Goal: Task Accomplishment & Management: Complete application form

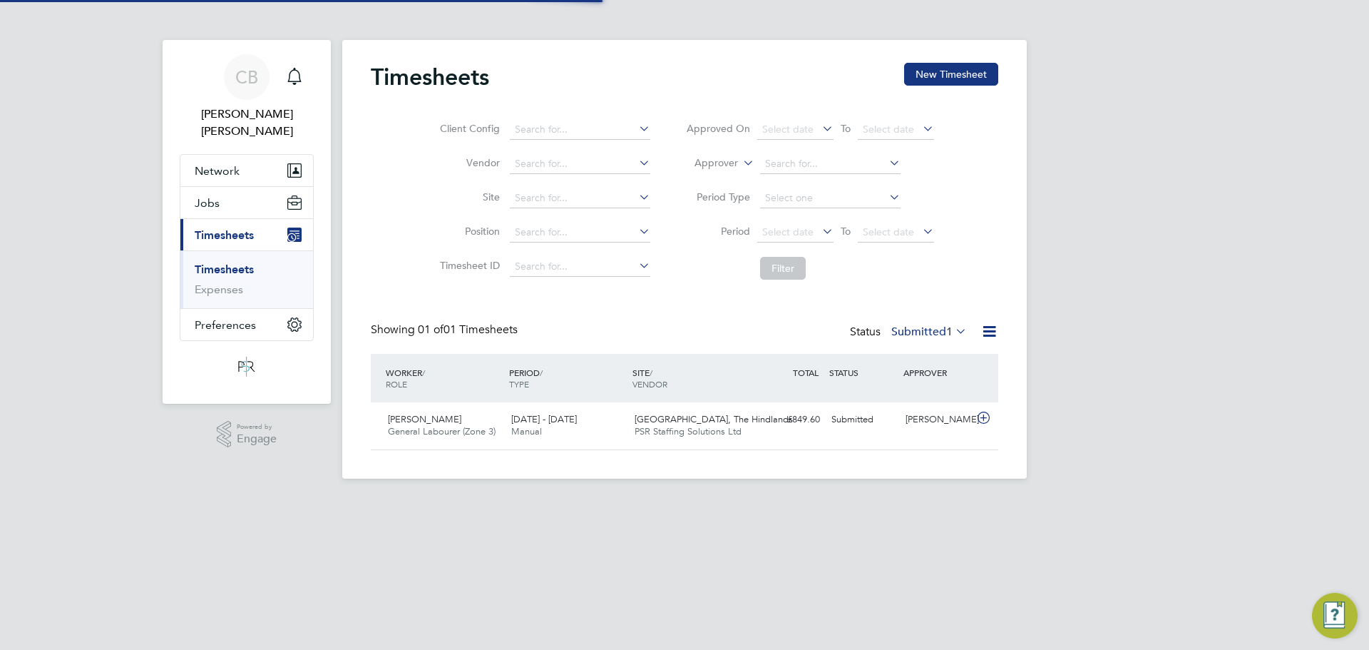
scroll to position [36, 124]
drag, startPoint x: 536, startPoint y: 327, endPoint x: 382, endPoint y: 320, distance: 153.5
click at [382, 320] on div "Timesheets New Timesheet Client Config Vendor Site Position Timesheet ID Approv…" at bounding box center [685, 256] width 628 height 387
drag, startPoint x: 367, startPoint y: 325, endPoint x: 524, endPoint y: 268, distance: 166.7
click at [510, 294] on div "Timesheets New Timesheet Client Config Vendor Site Position Timesheet ID Approv…" at bounding box center [684, 259] width 685 height 439
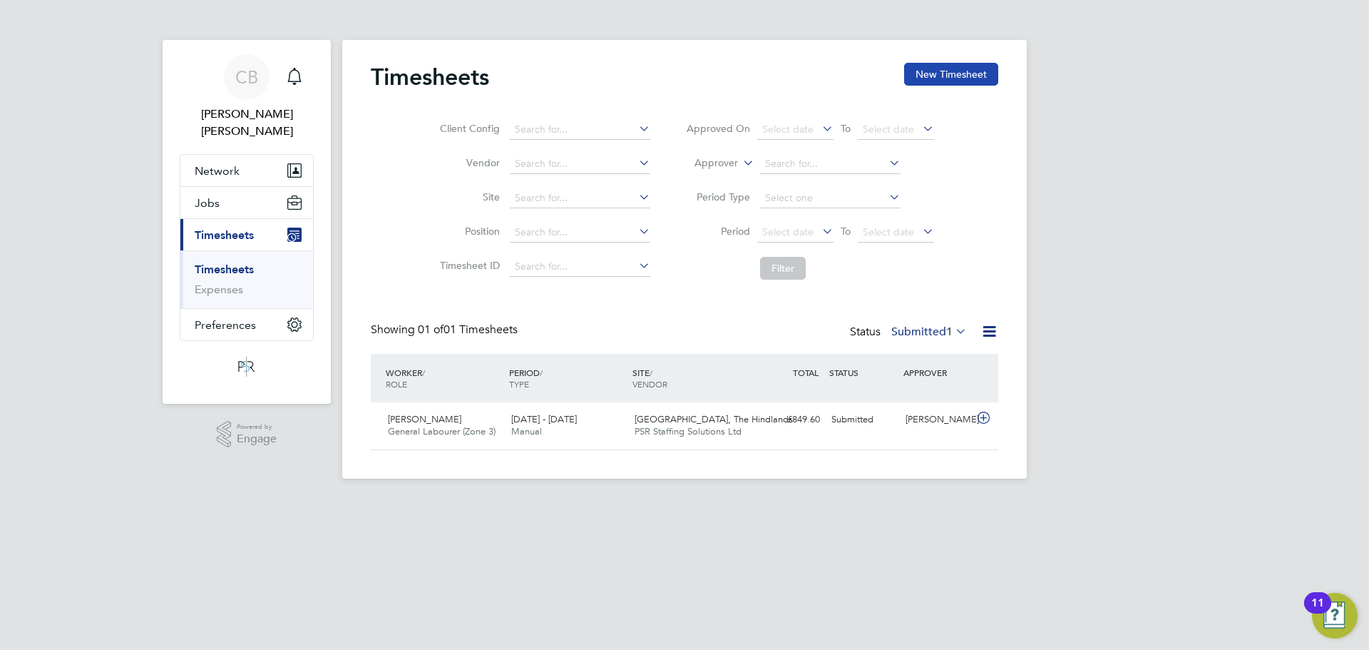
click at [927, 71] on button "New Timesheet" at bounding box center [951, 74] width 94 height 23
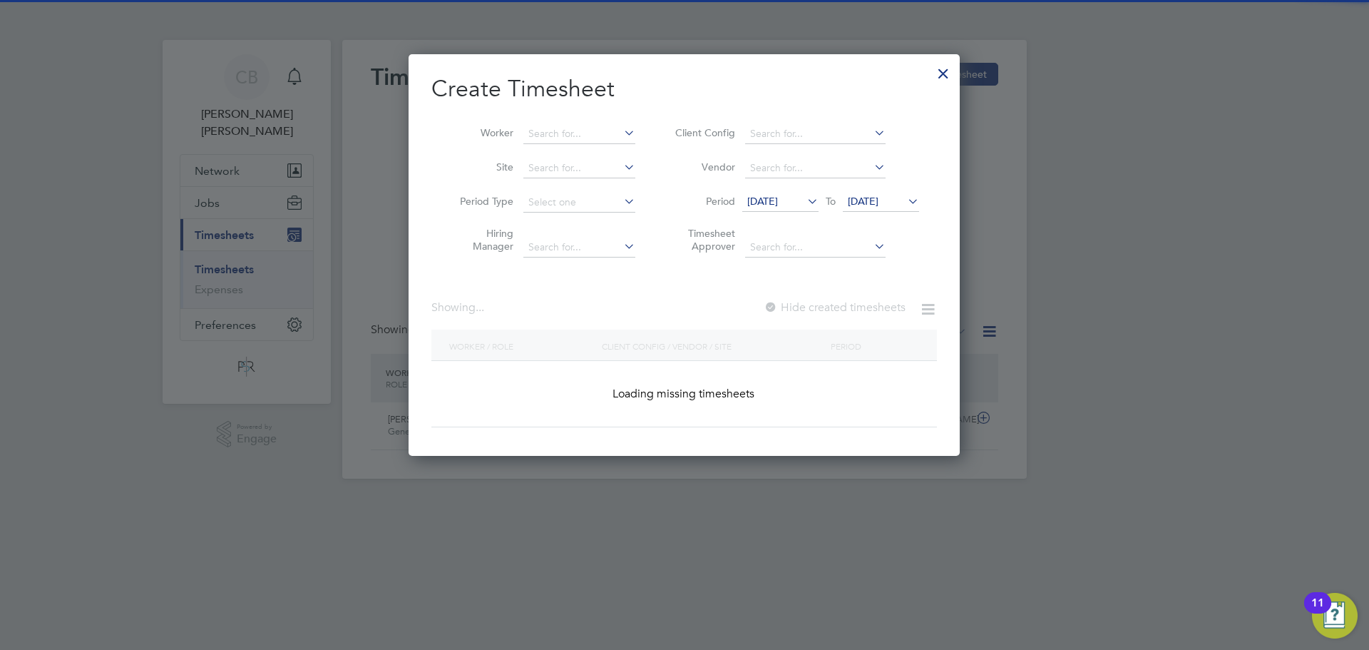
scroll to position [2547, 565]
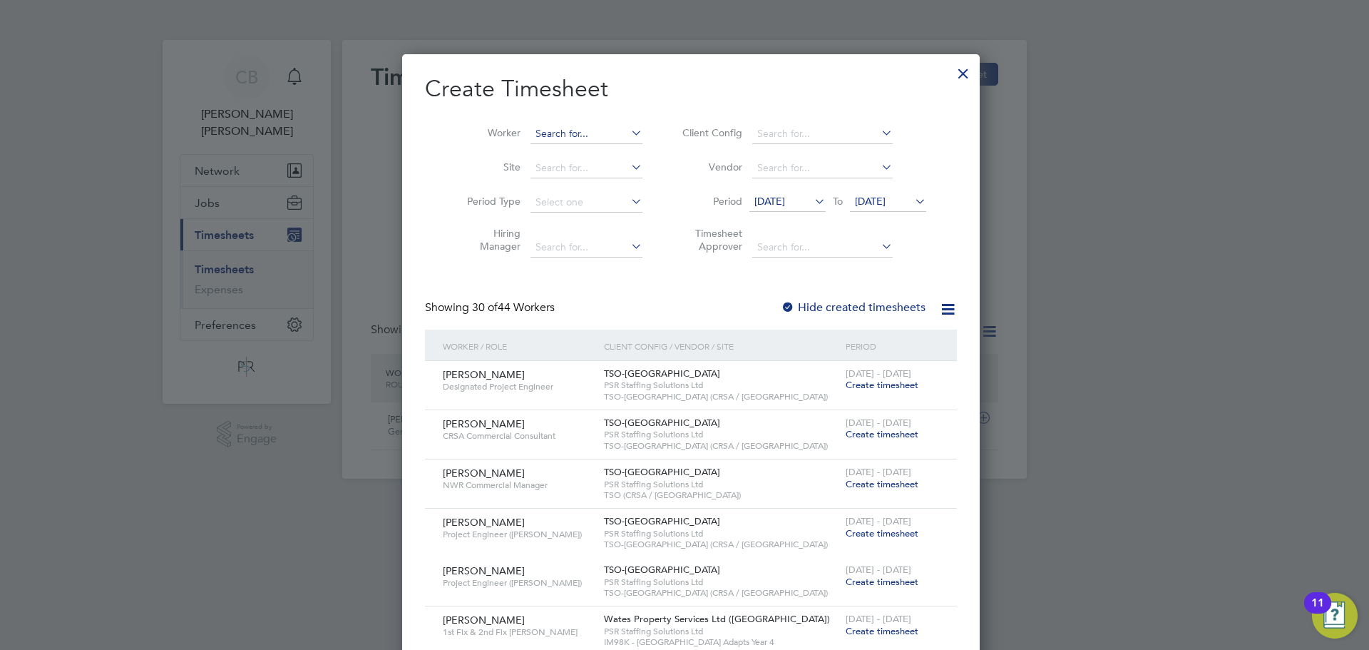
drag, startPoint x: 584, startPoint y: 116, endPoint x: 568, endPoint y: 125, distance: 17.9
click at [583, 117] on li "Worker" at bounding box center [550, 134] width 222 height 34
click at [566, 126] on input at bounding box center [587, 134] width 112 height 20
click at [582, 144] on li "[PERSON_NAME]" at bounding box center [580, 152] width 115 height 19
type input "[PERSON_NAME]"
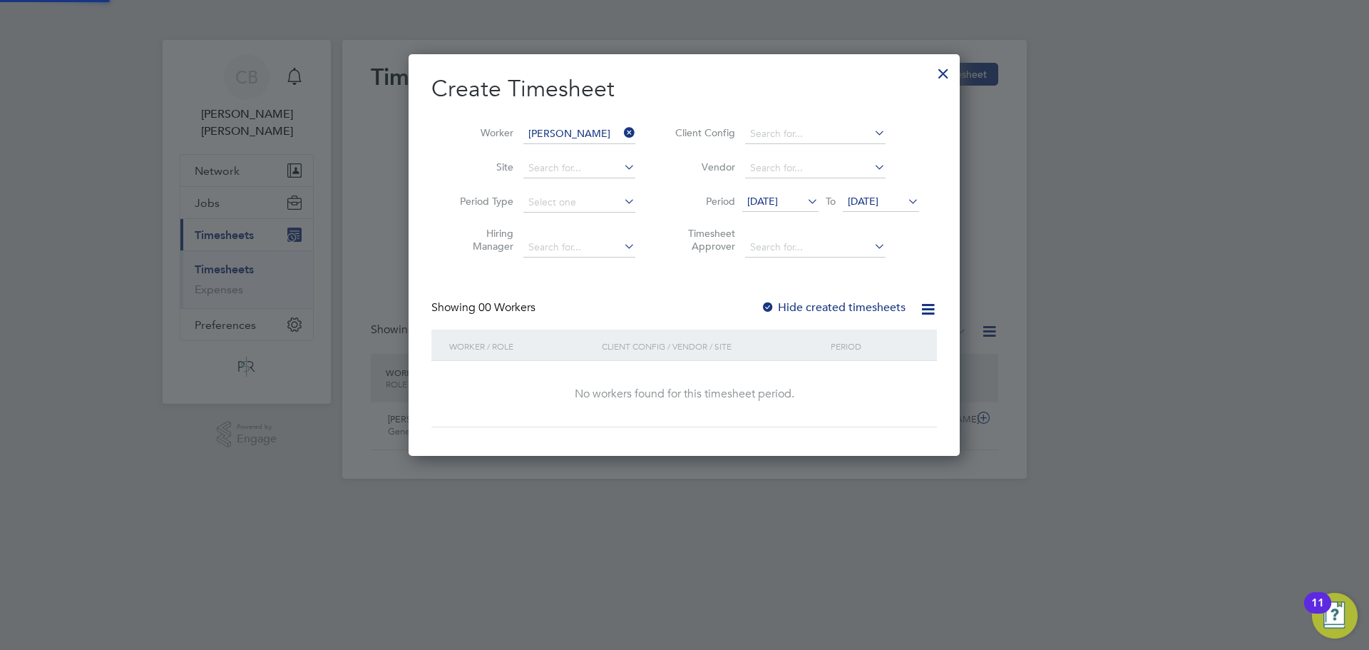
scroll to position [402, 552]
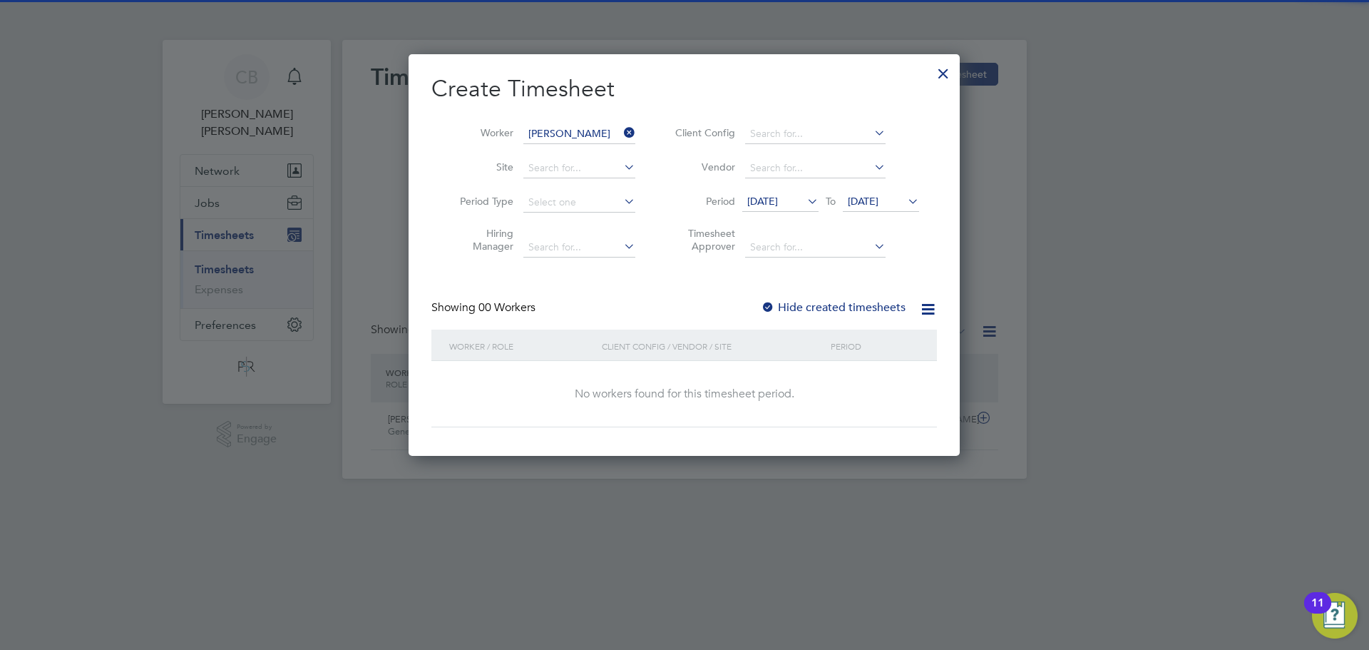
click at [879, 205] on span "[DATE]" at bounding box center [863, 201] width 31 height 13
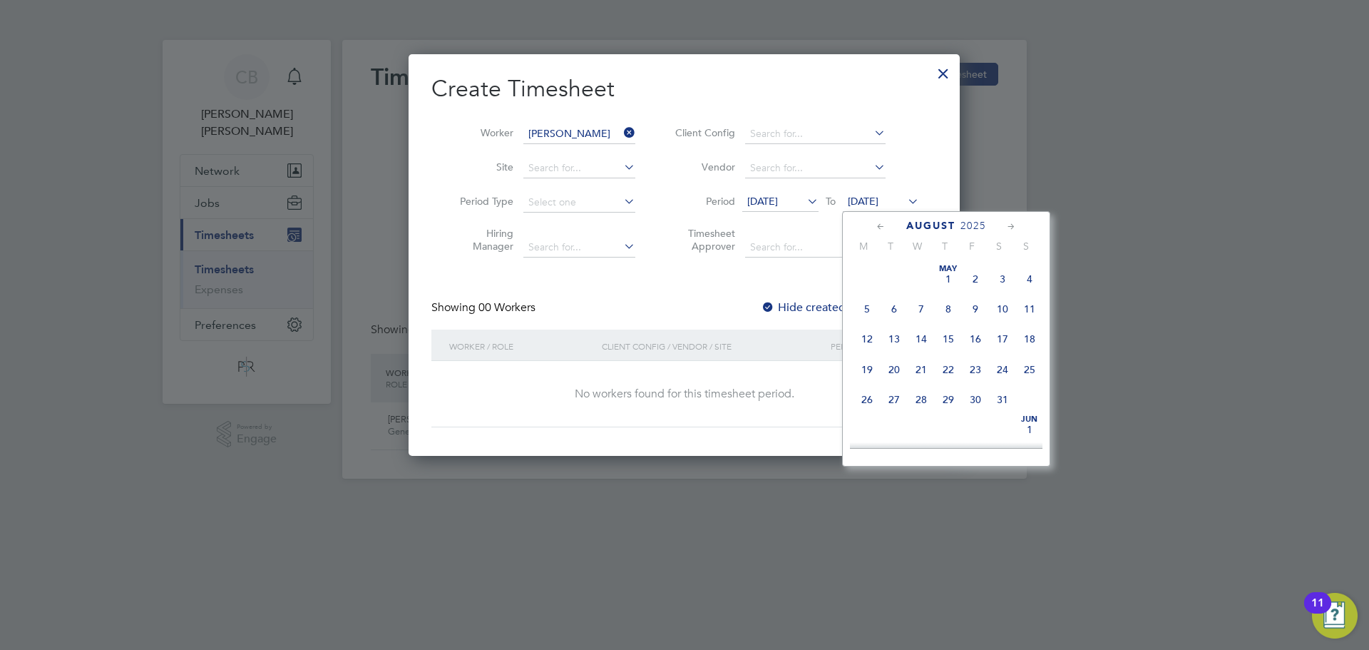
scroll to position [463, 0]
click at [1028, 402] on span "24" at bounding box center [1029, 387] width 27 height 27
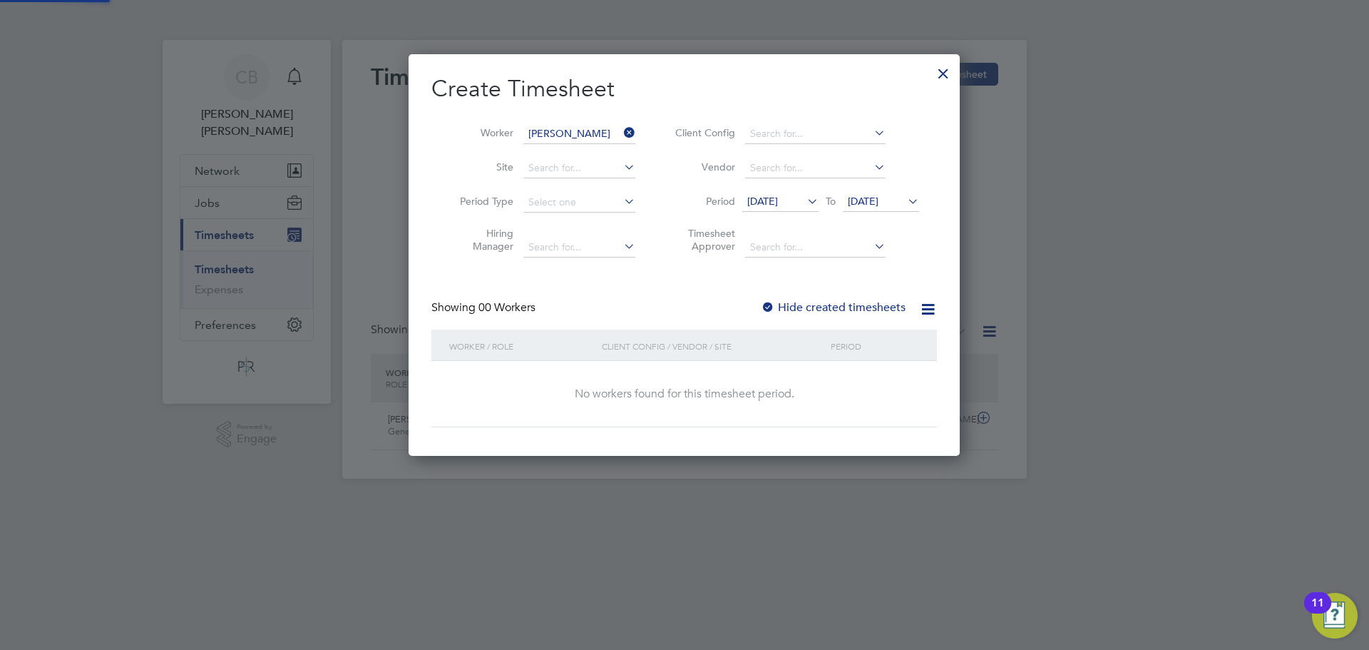
scroll to position [402, 552]
click at [817, 309] on label "Hide created timesheets" at bounding box center [833, 307] width 145 height 14
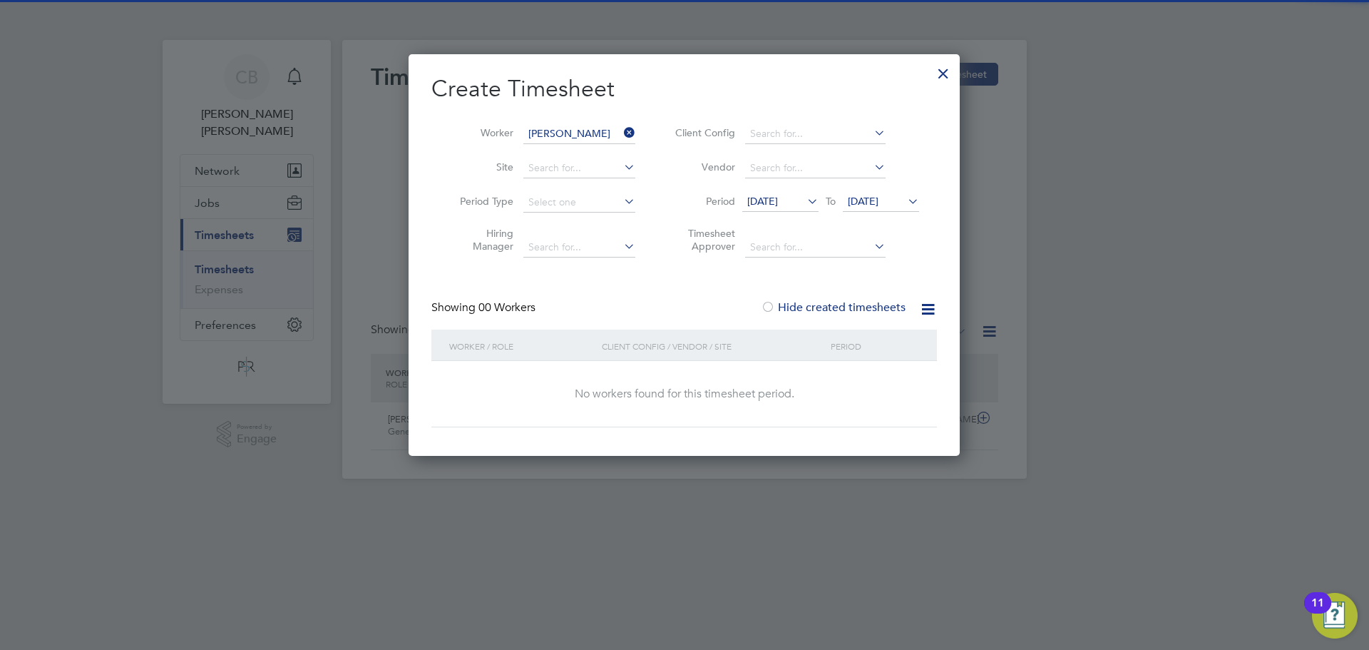
click at [879, 196] on span "[DATE]" at bounding box center [863, 201] width 31 height 13
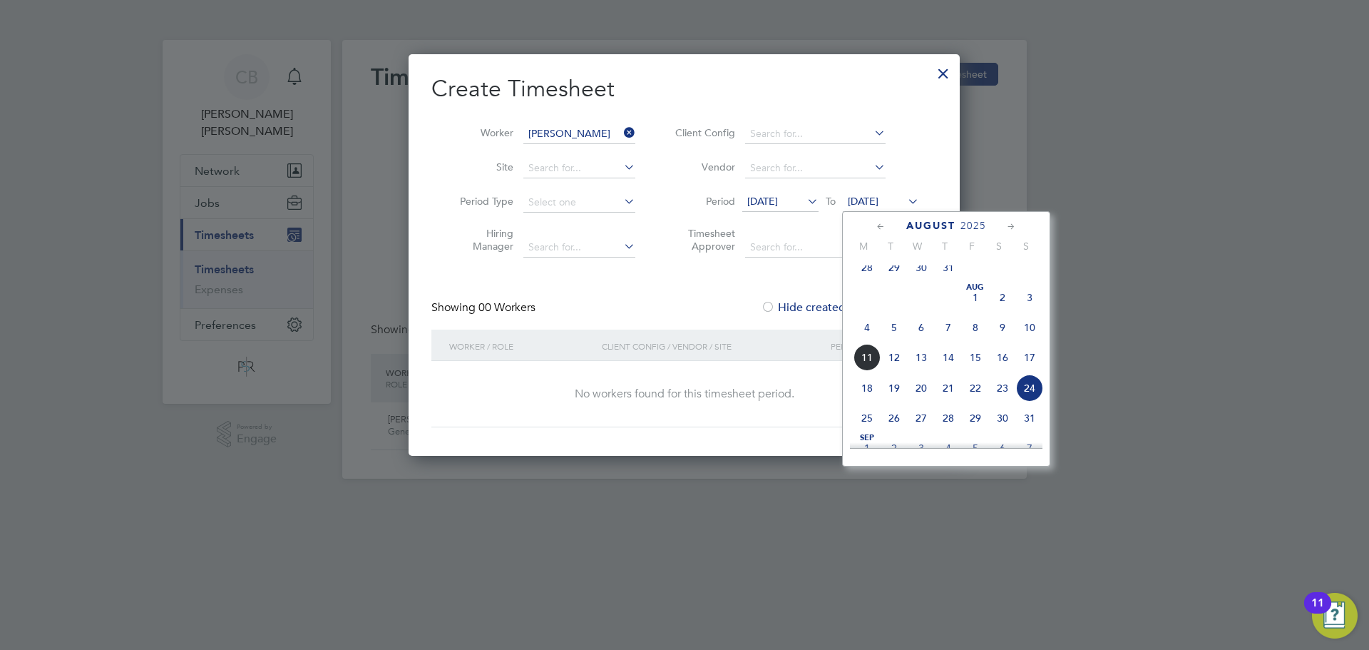
scroll to position [525, 0]
click at [868, 340] on span "18" at bounding box center [867, 325] width 27 height 27
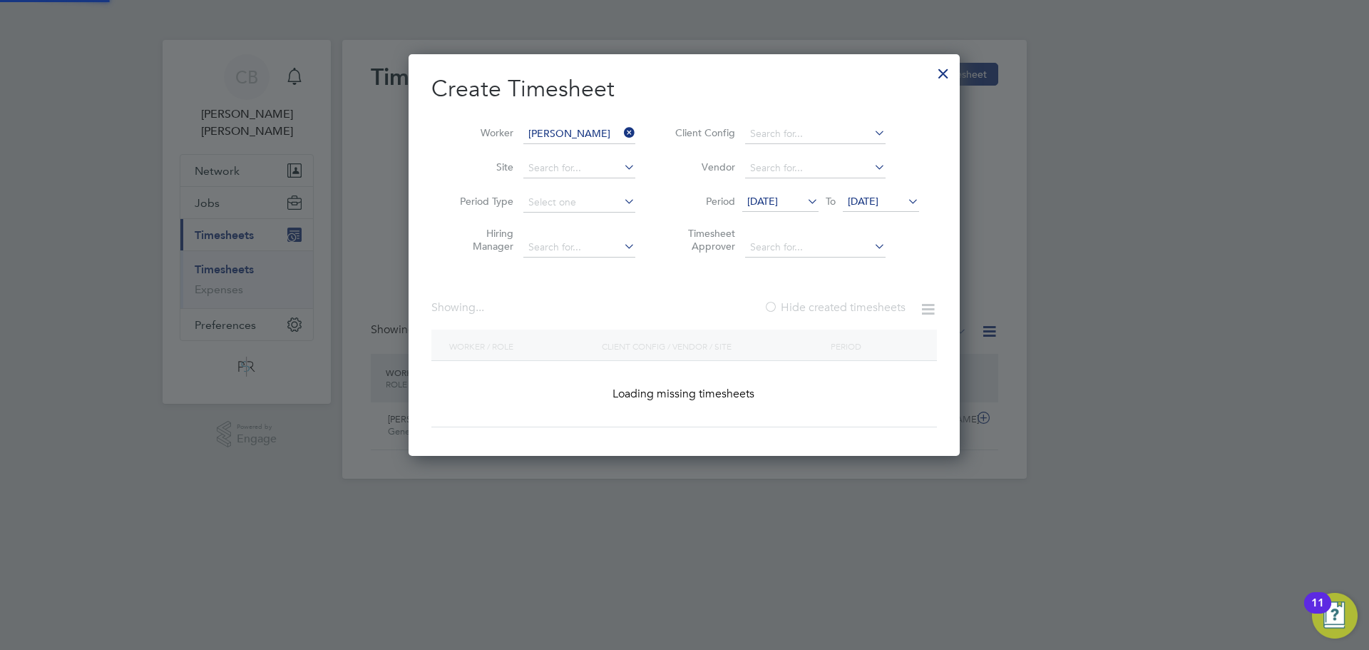
scroll to position [384, 552]
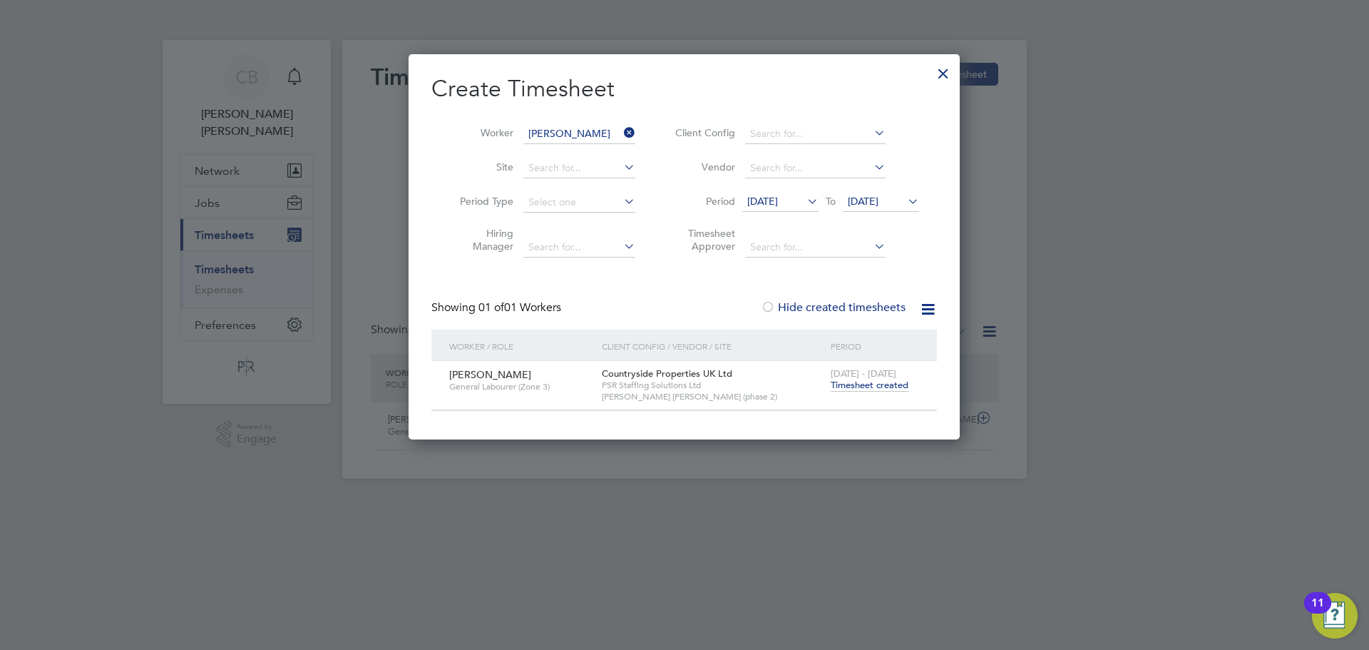
click at [875, 386] on span "Timesheet created" at bounding box center [870, 385] width 78 height 13
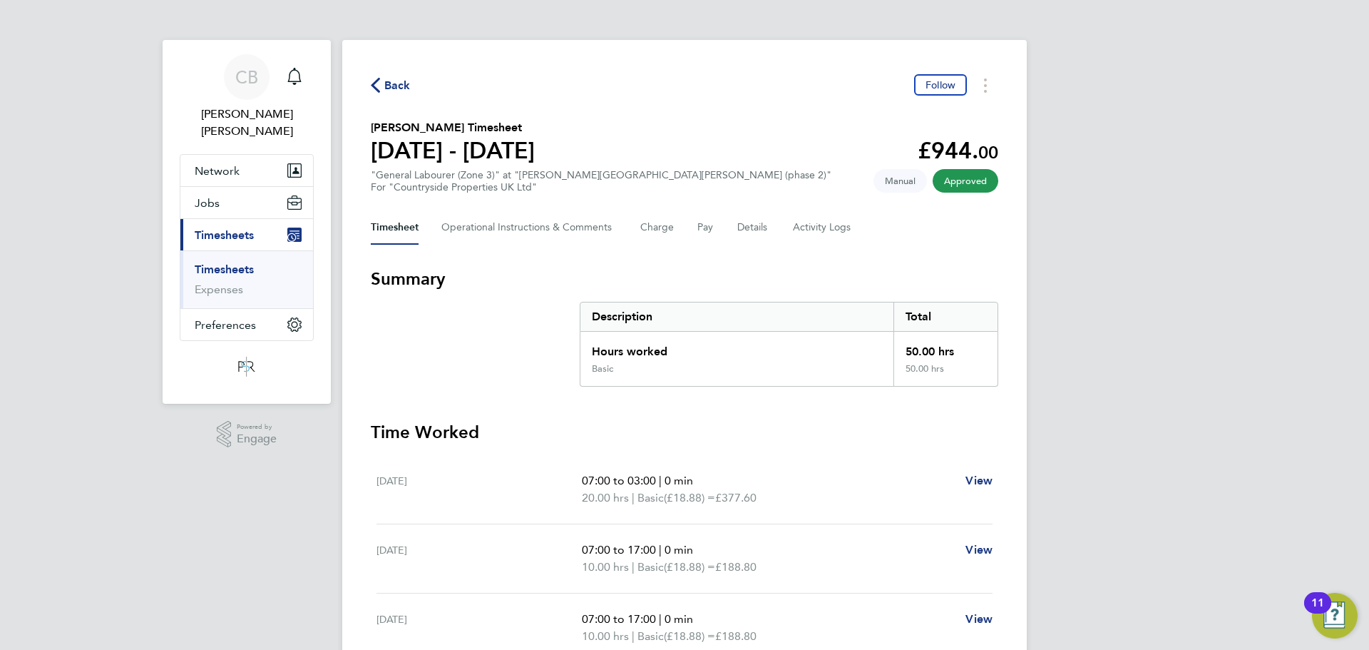
click at [382, 78] on span "Back" at bounding box center [391, 85] width 40 height 14
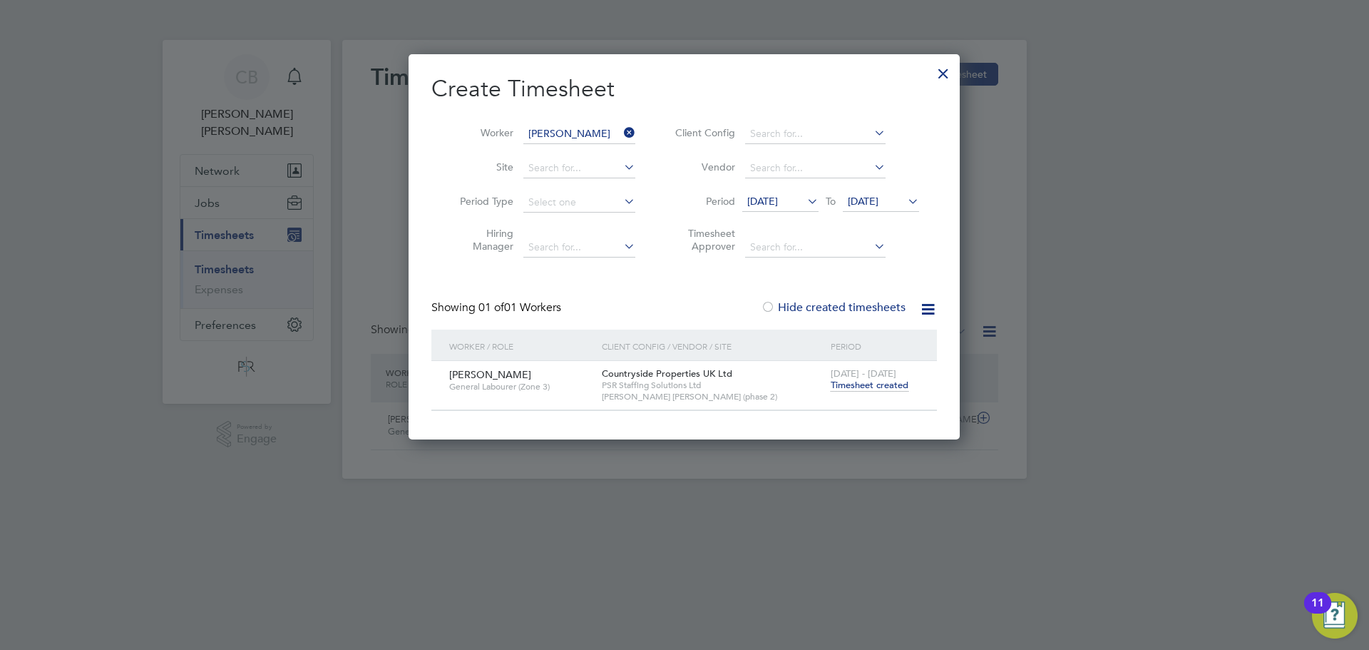
click at [949, 74] on div at bounding box center [944, 70] width 26 height 26
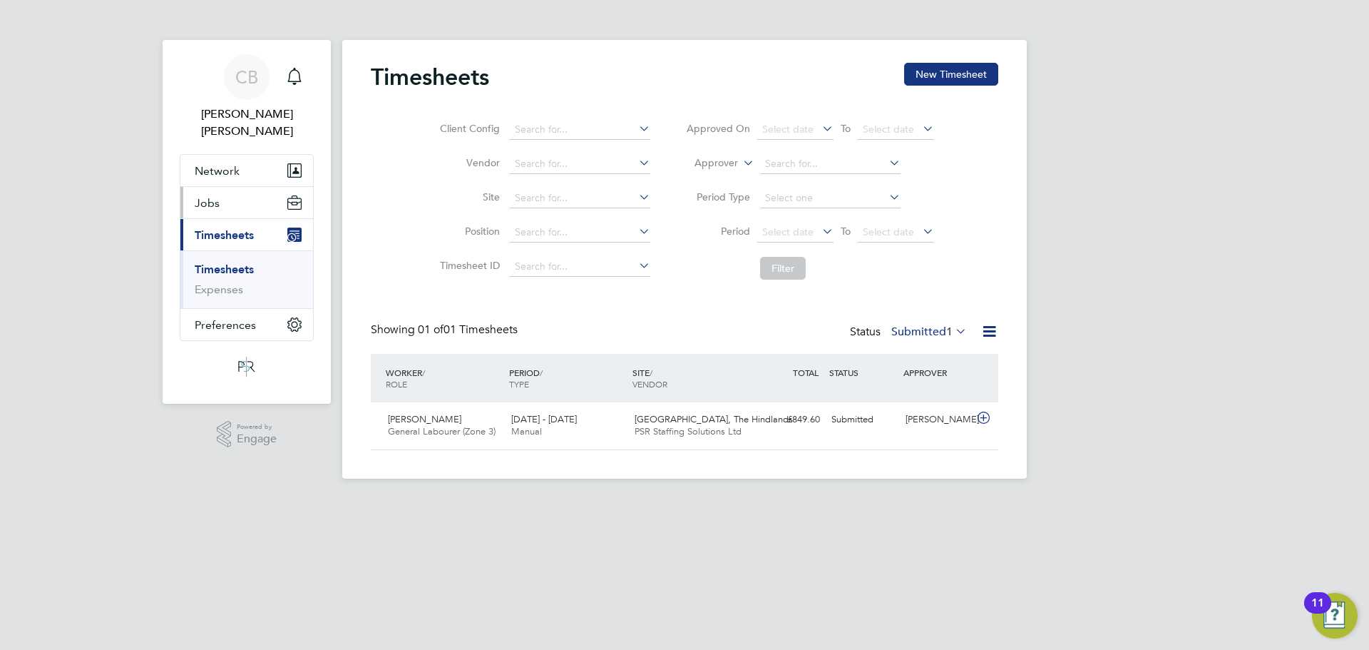
click at [245, 187] on button "Jobs" at bounding box center [246, 202] width 133 height 31
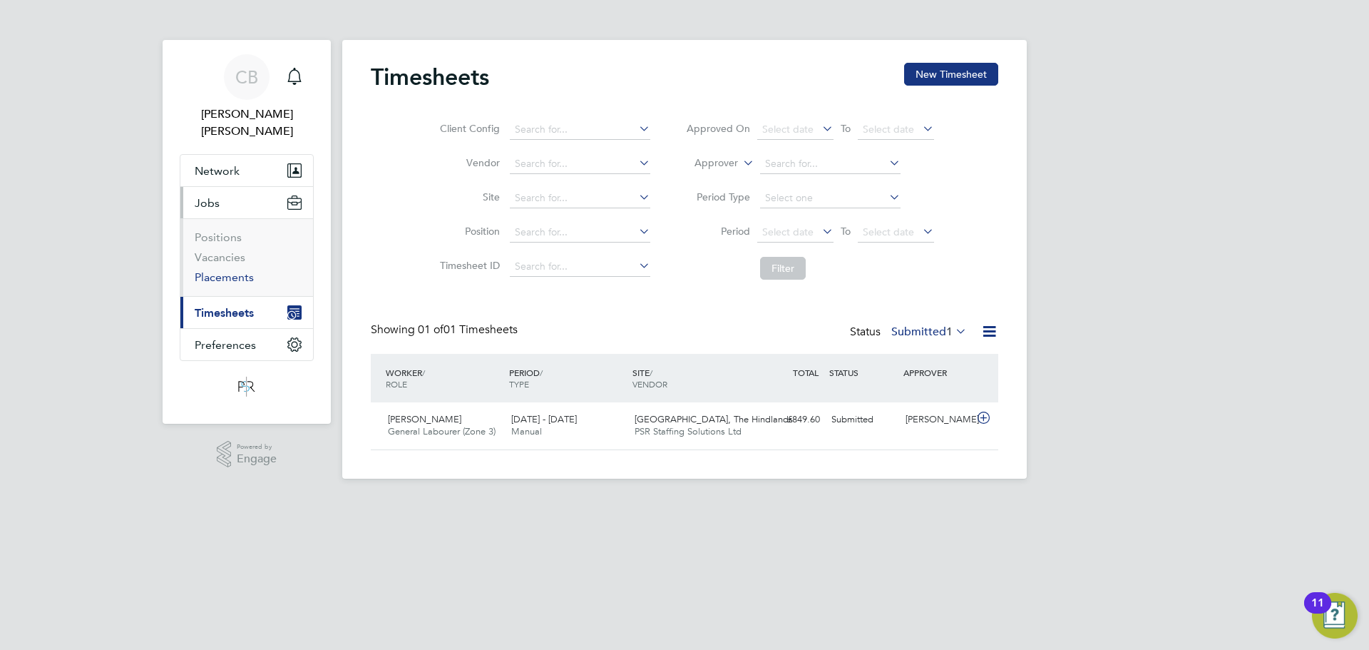
click at [237, 270] on link "Placements" at bounding box center [224, 277] width 59 height 14
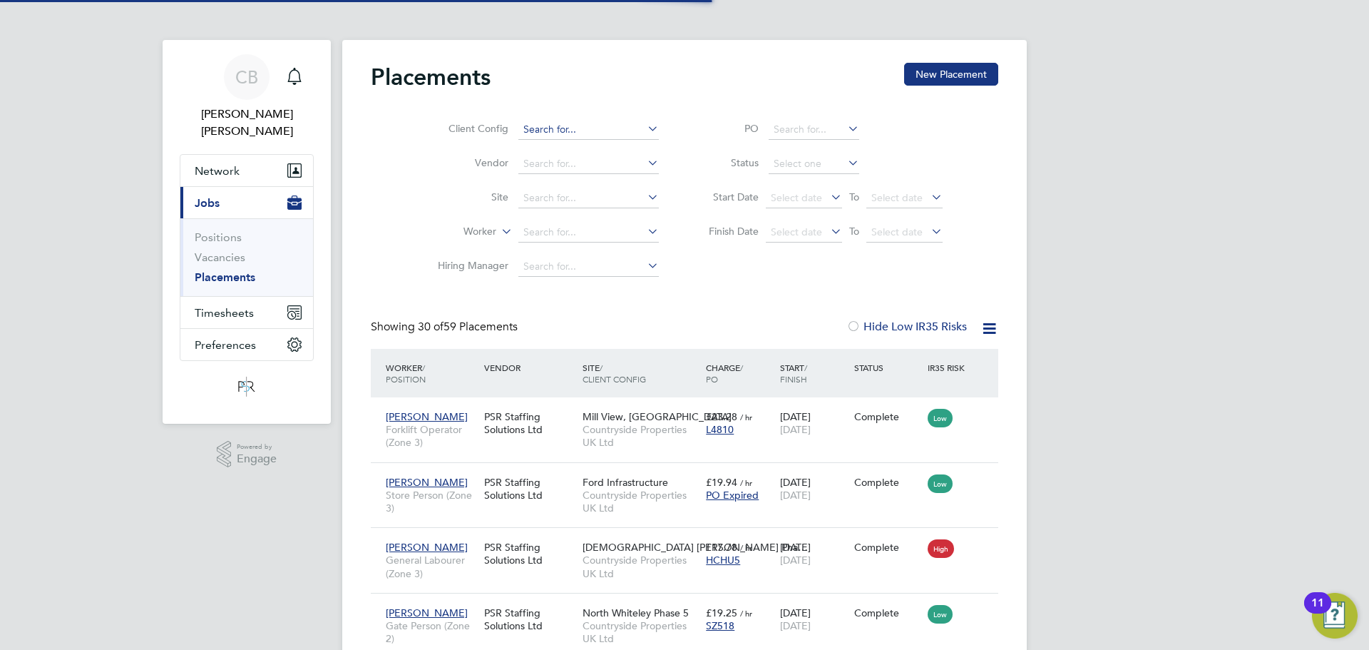
click at [569, 122] on input at bounding box center [589, 130] width 141 height 20
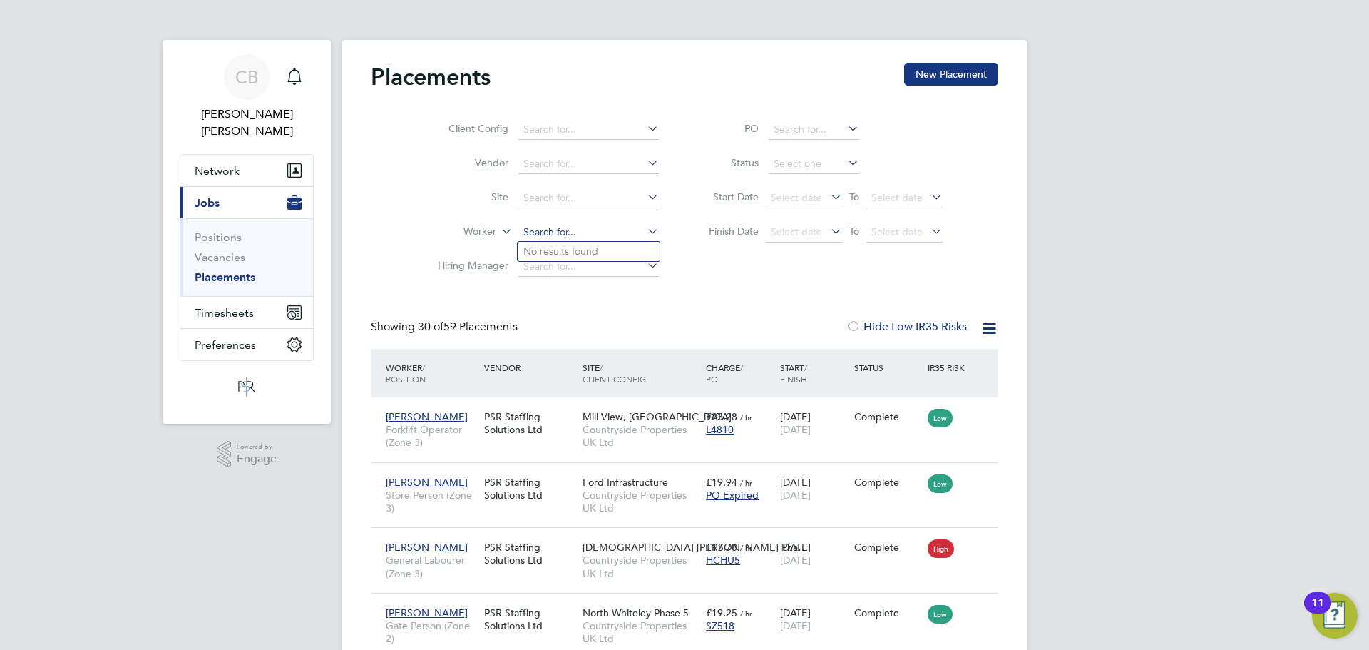
click at [546, 223] on input at bounding box center [589, 233] width 141 height 20
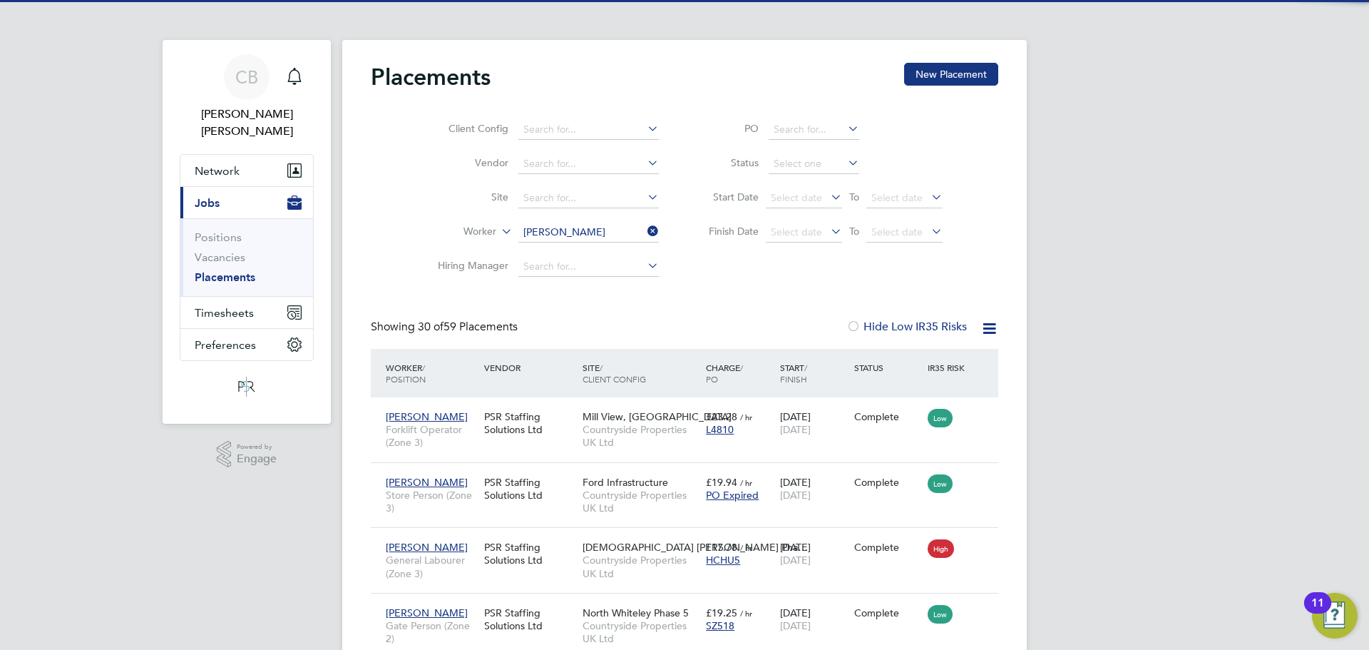
click at [568, 250] on b "[PERSON_NAME]" at bounding box center [585, 251] width 83 height 12
type input "[PERSON_NAME]"
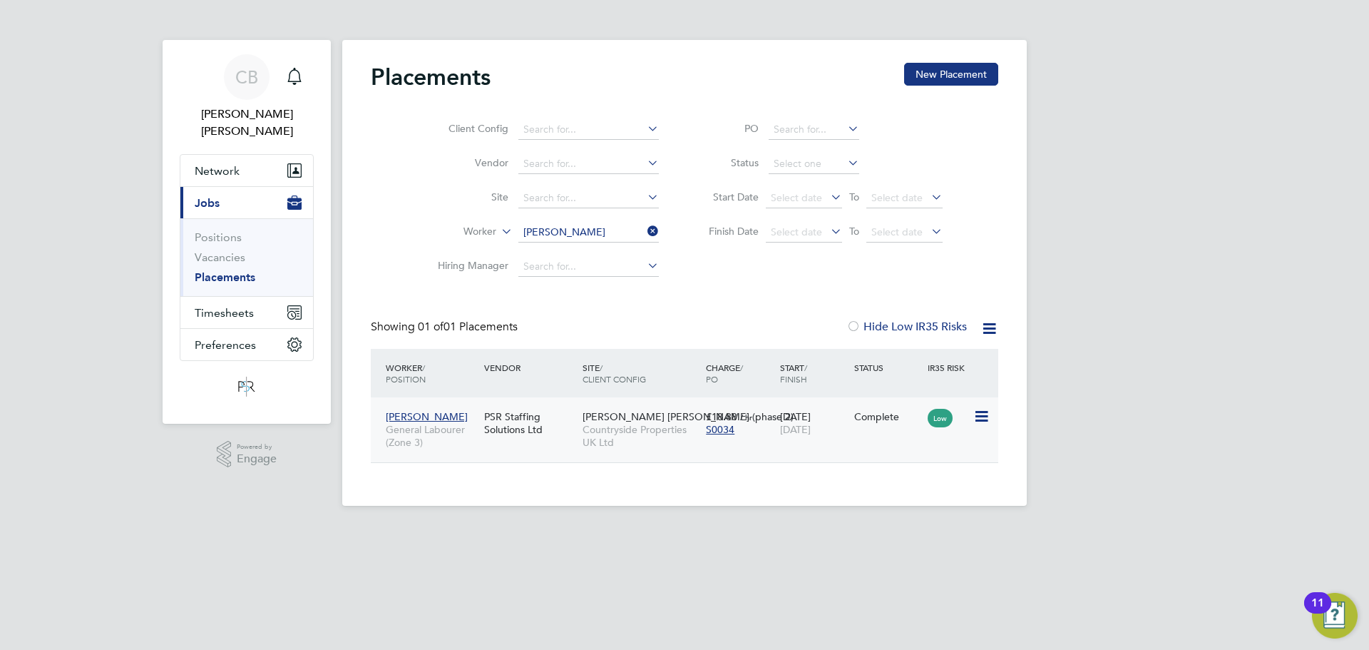
click at [877, 427] on div "Complete" at bounding box center [888, 416] width 74 height 27
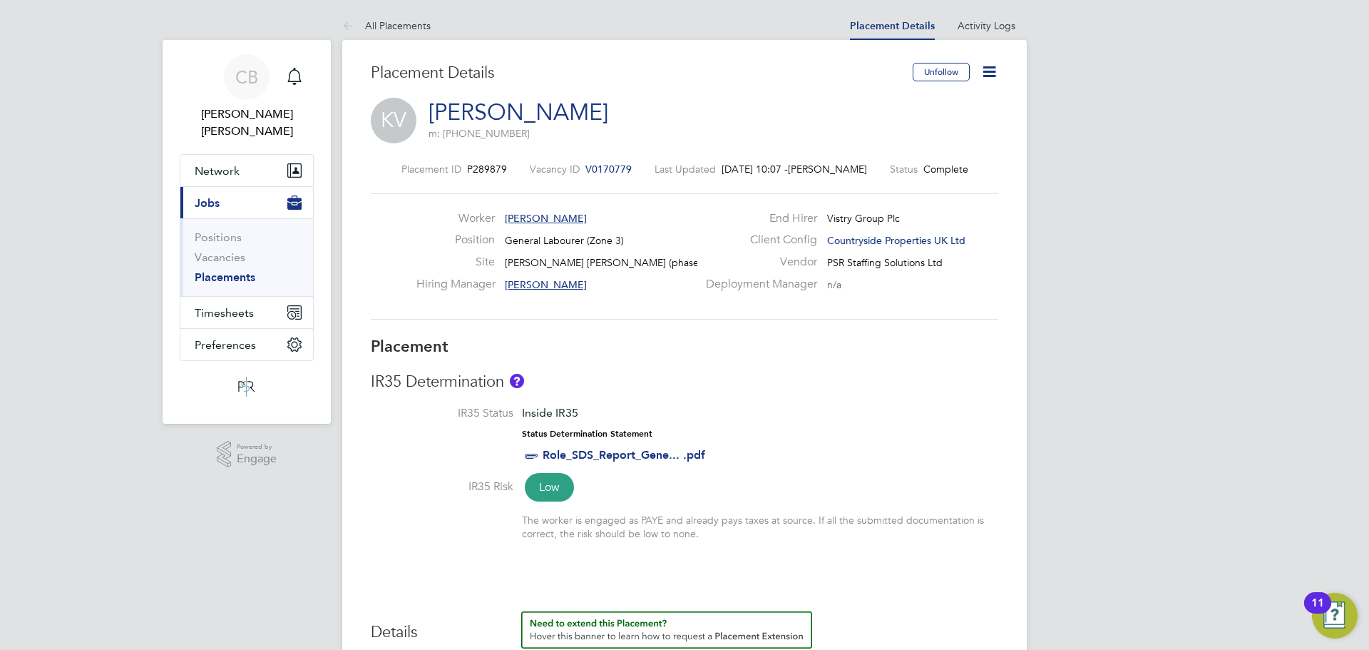
scroll to position [71, 0]
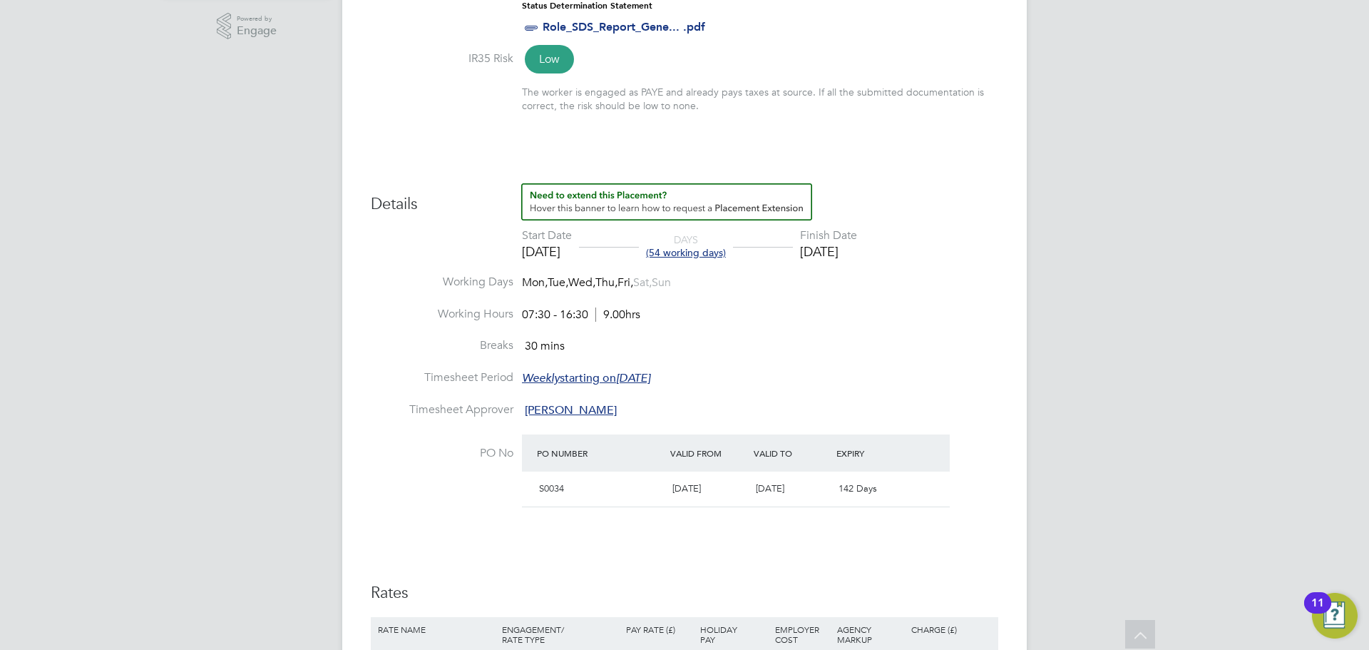
click at [991, 281] on li "Working Days Mon, Tue, Wed, Thu, Fri, Sat, Sun" at bounding box center [685, 291] width 628 height 32
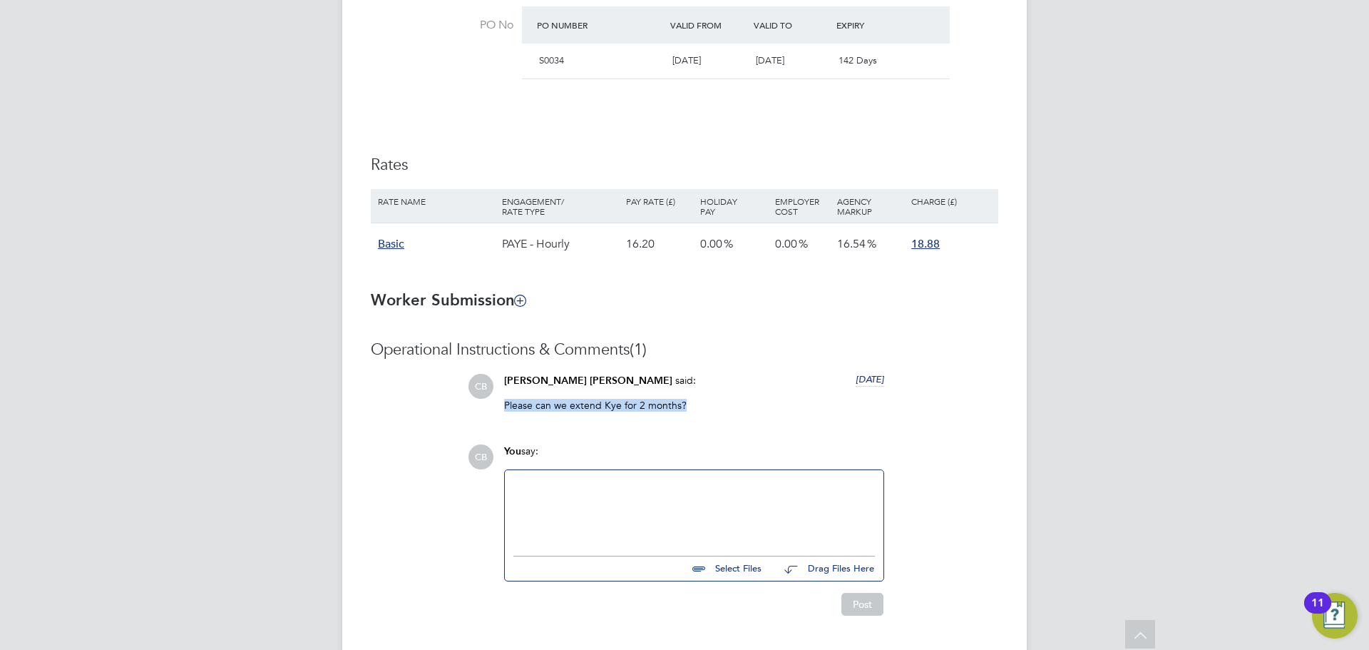
drag, startPoint x: 733, startPoint y: 409, endPoint x: 500, endPoint y: 404, distance: 232.6
click at [500, 404] on div "Connor Bedwell said: 2 months ago Please can we extend Kye for 2 months? Show m…" at bounding box center [694, 398] width 394 height 49
copy p "Please can we extend Kye for 2 months?"
click at [543, 504] on div at bounding box center [695, 509] width 362 height 61
paste div
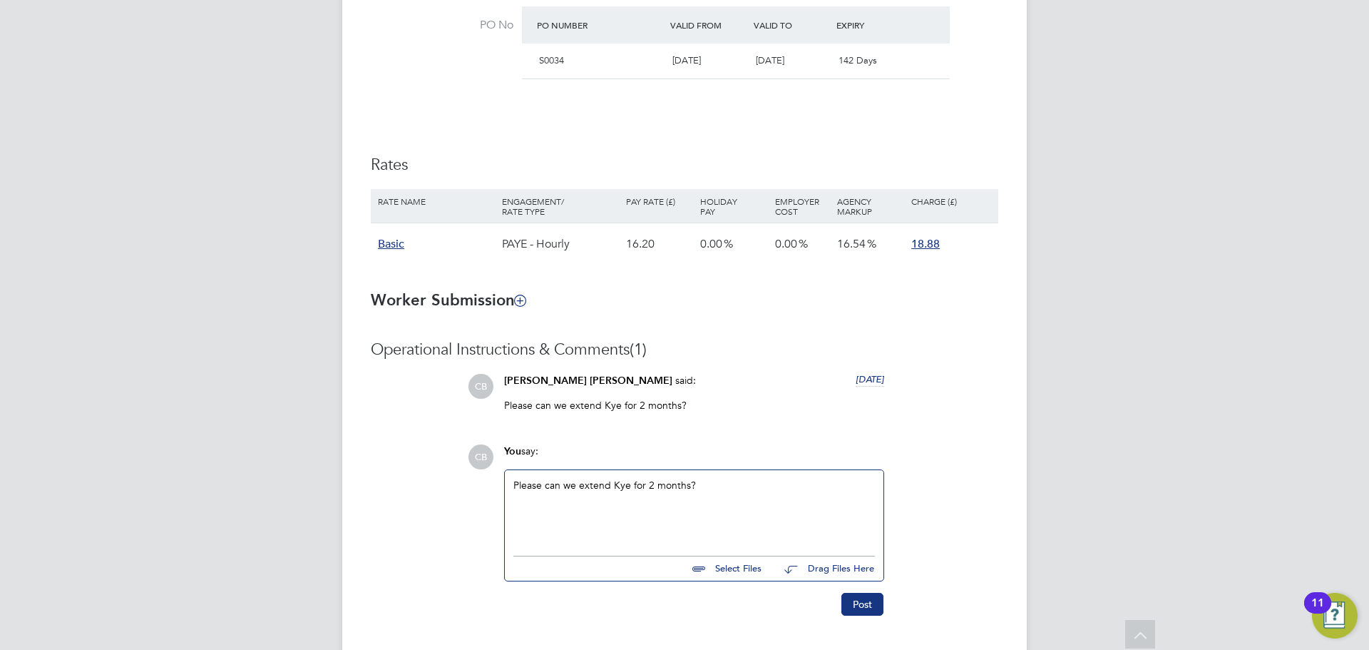
click at [864, 603] on button "Post" at bounding box center [863, 604] width 42 height 23
